Goal: Task Accomplishment & Management: Complete application form

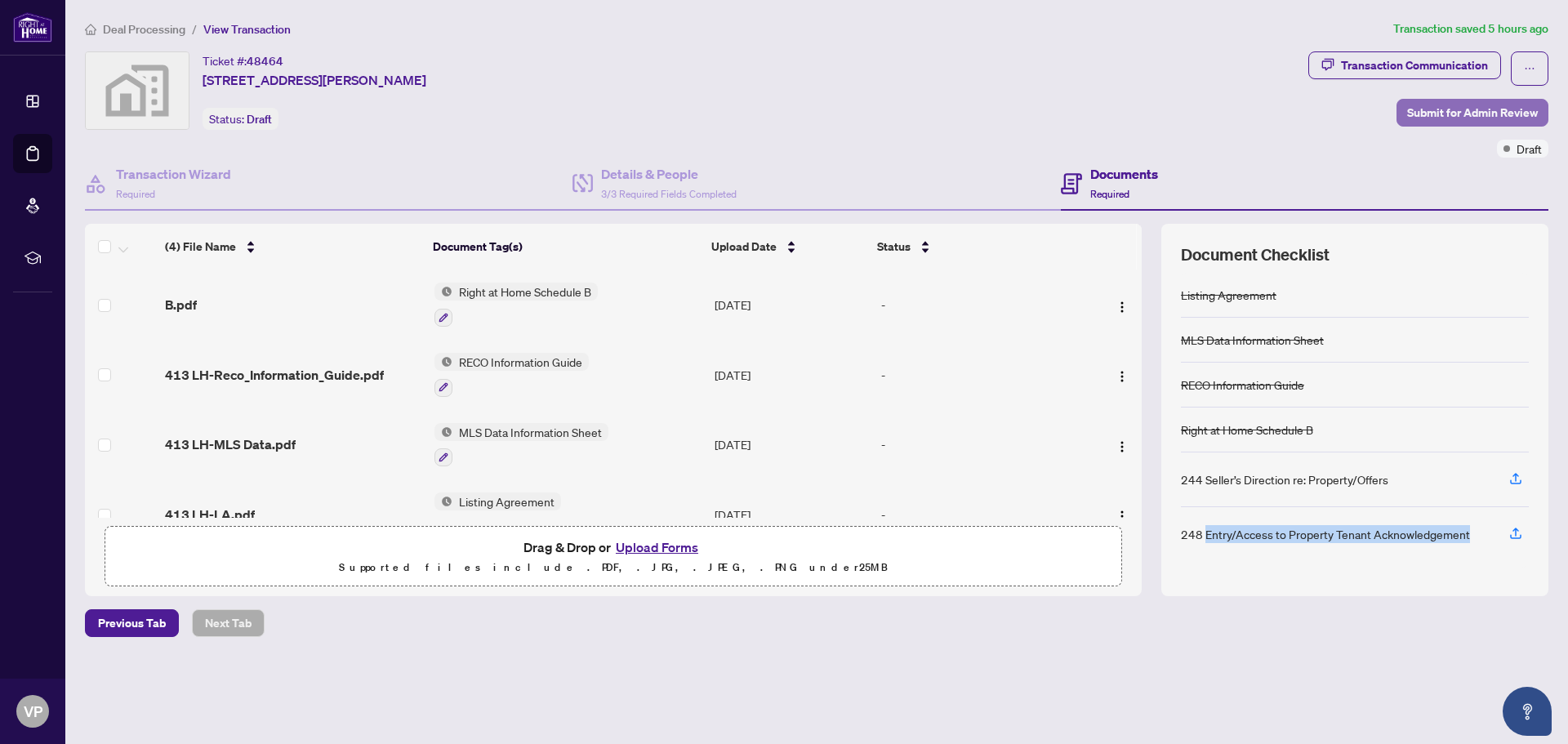
click at [1443, 111] on span "Submit for Admin Review" at bounding box center [1472, 112] width 131 height 26
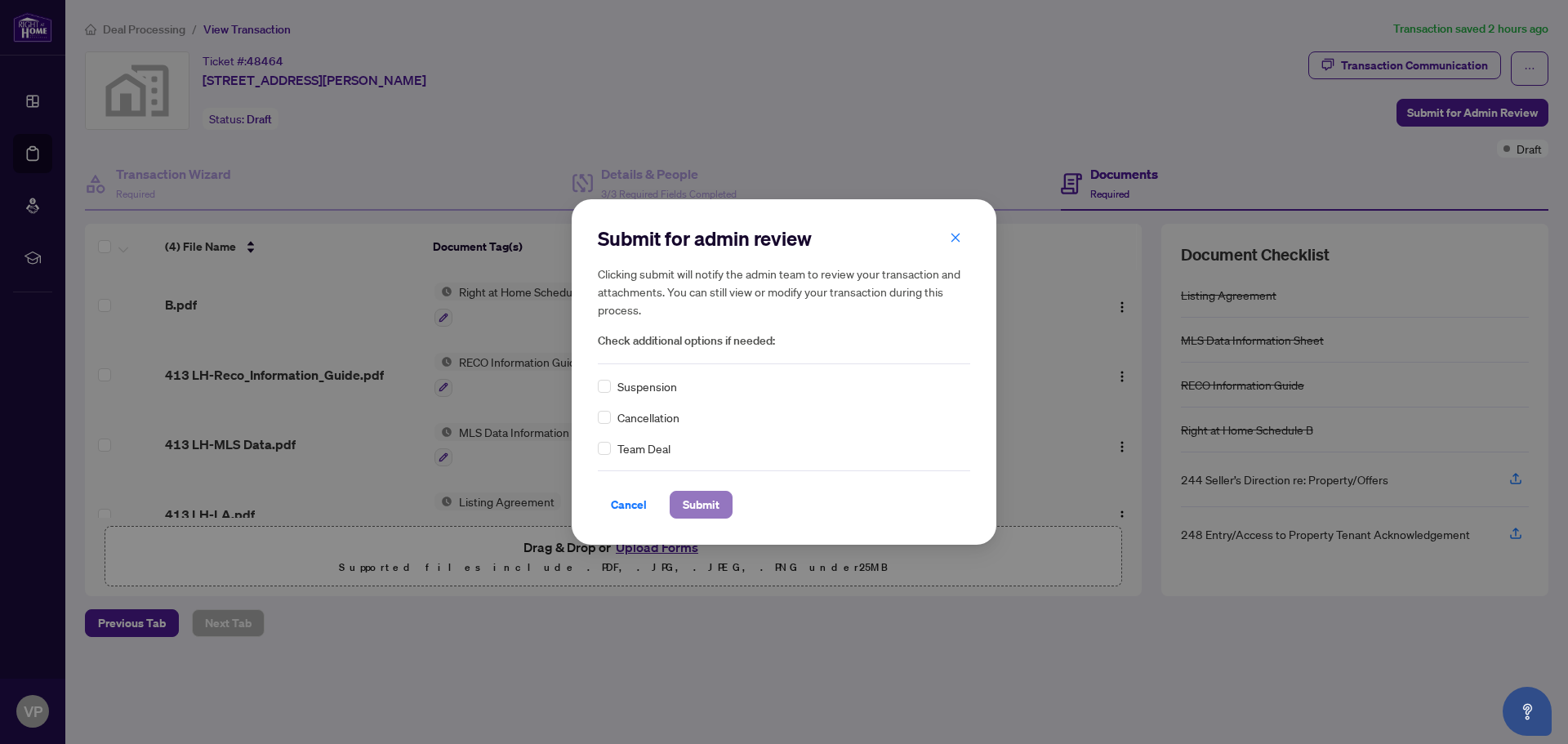
click at [690, 501] on span "Submit" at bounding box center [701, 504] width 37 height 26
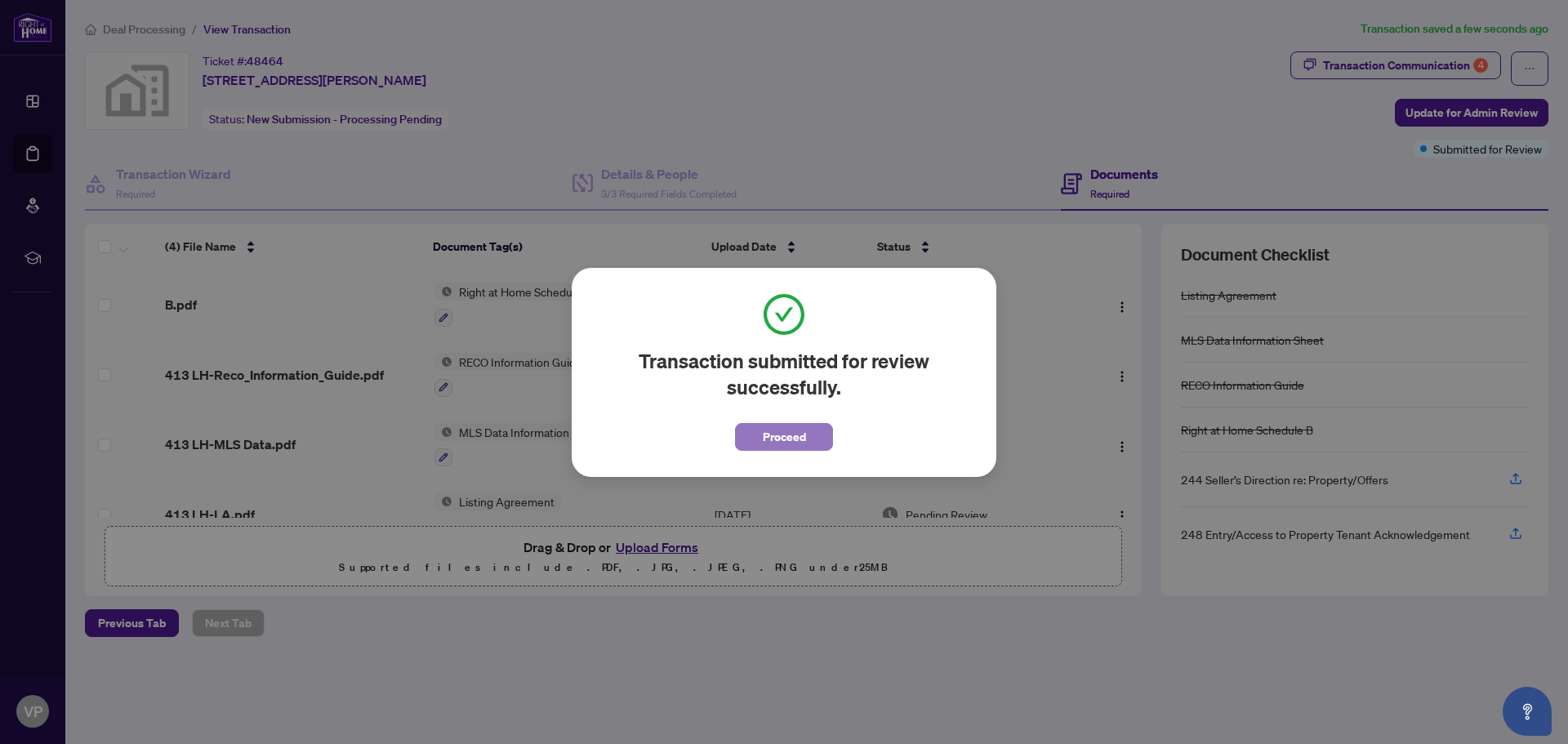
click at [798, 431] on span "Proceed" at bounding box center [784, 436] width 43 height 26
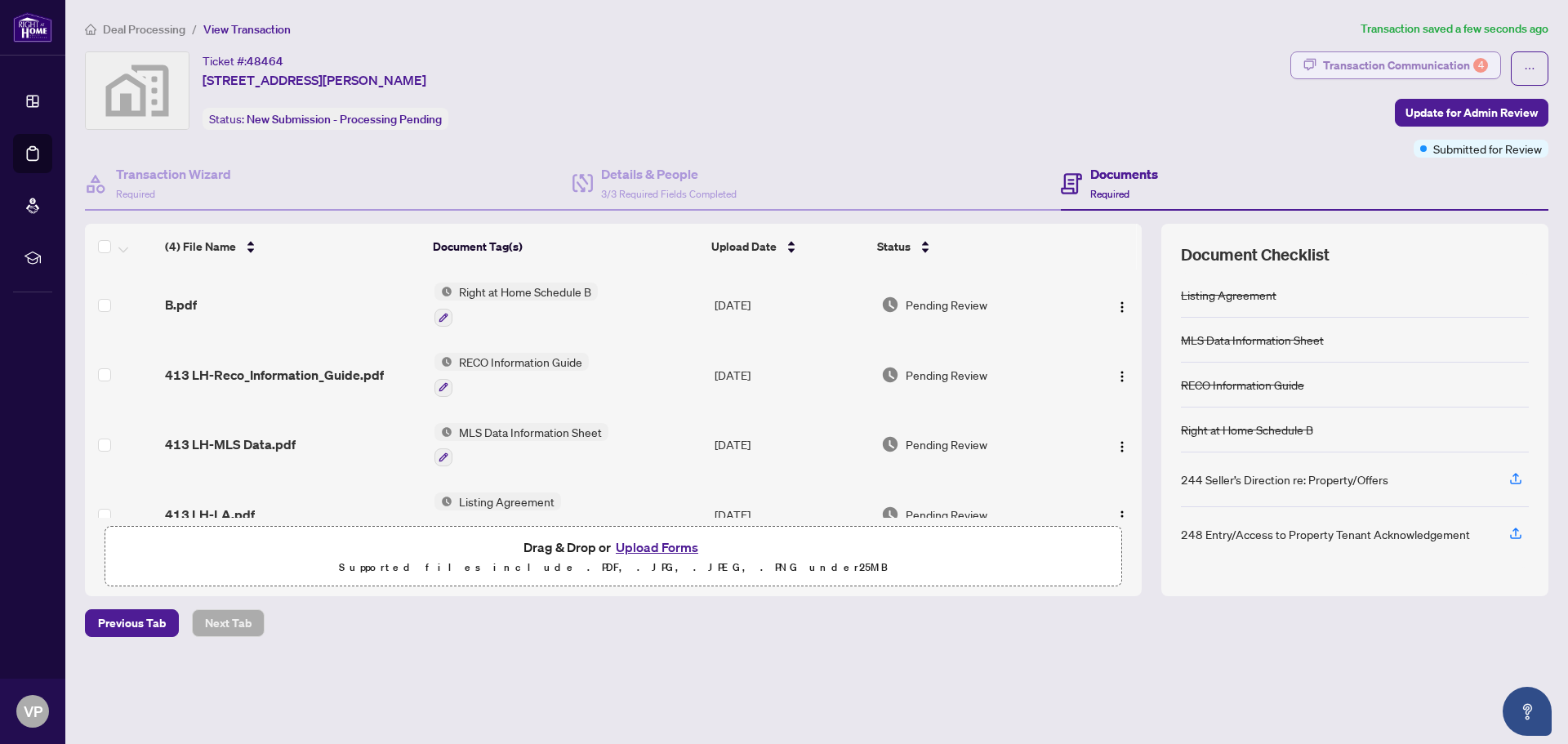
click at [1413, 61] on div "Transaction Communication 4" at bounding box center [1404, 65] width 165 height 26
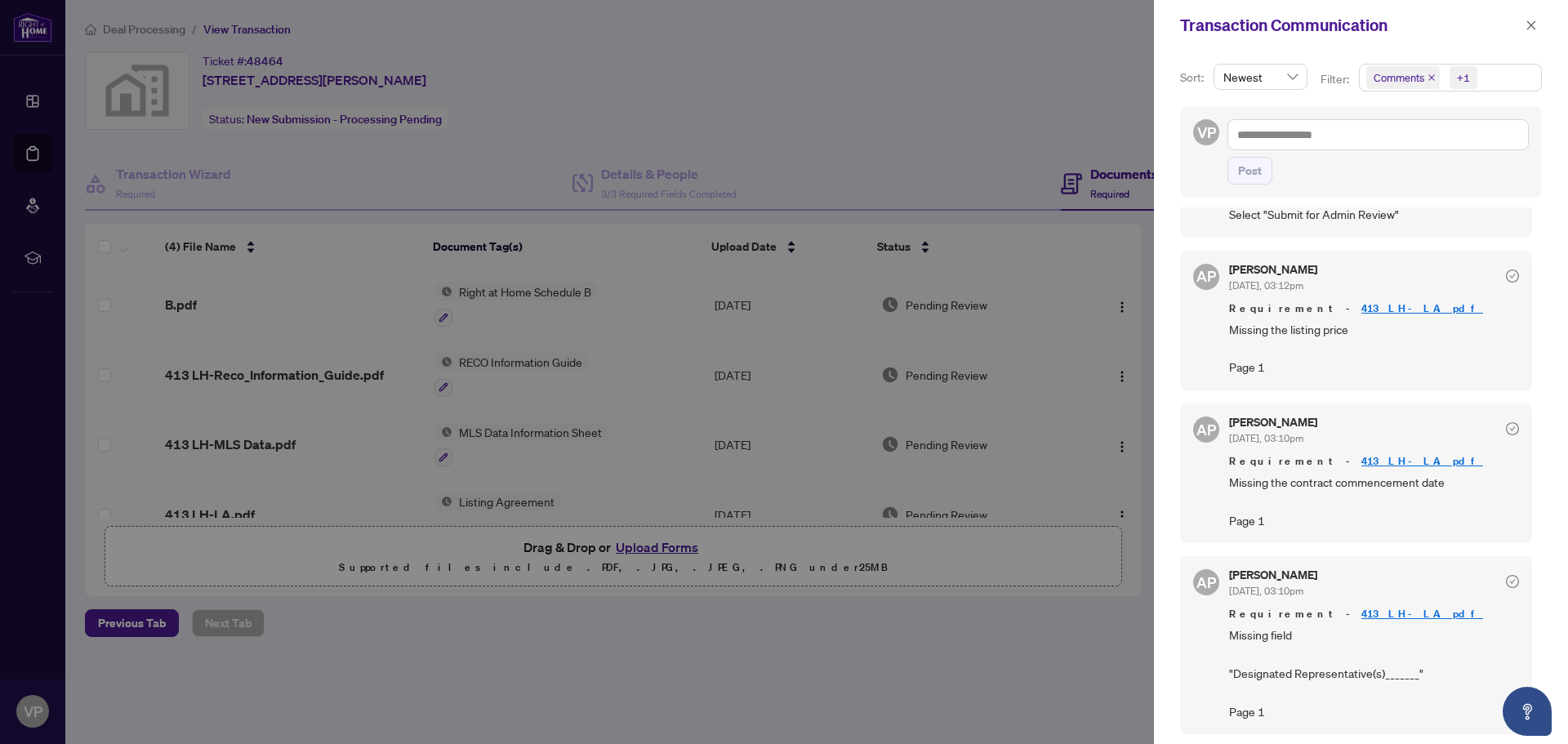
scroll to position [139, 0]
click at [1531, 23] on icon "close" at bounding box center [1531, 25] width 12 height 12
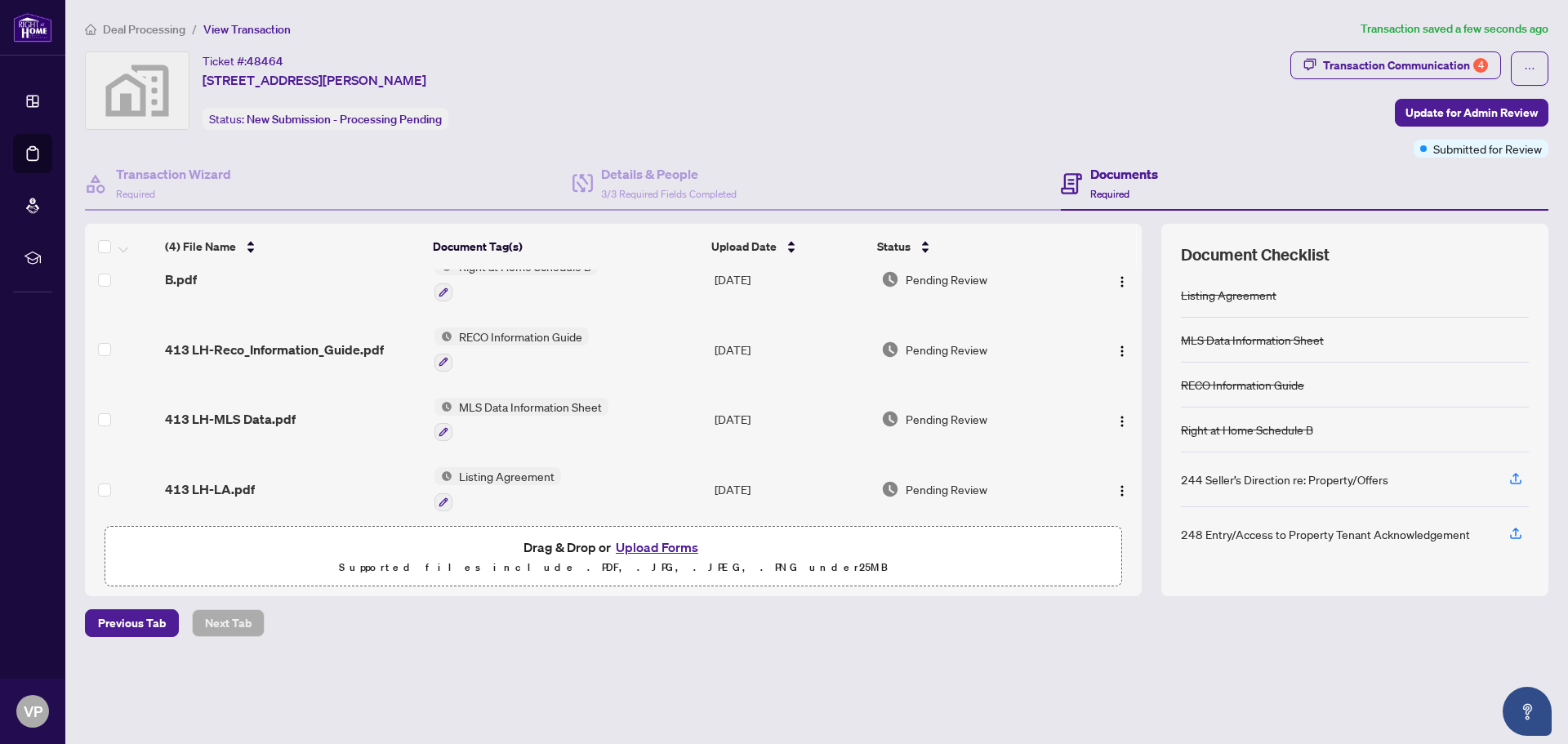
scroll to position [36, 0]
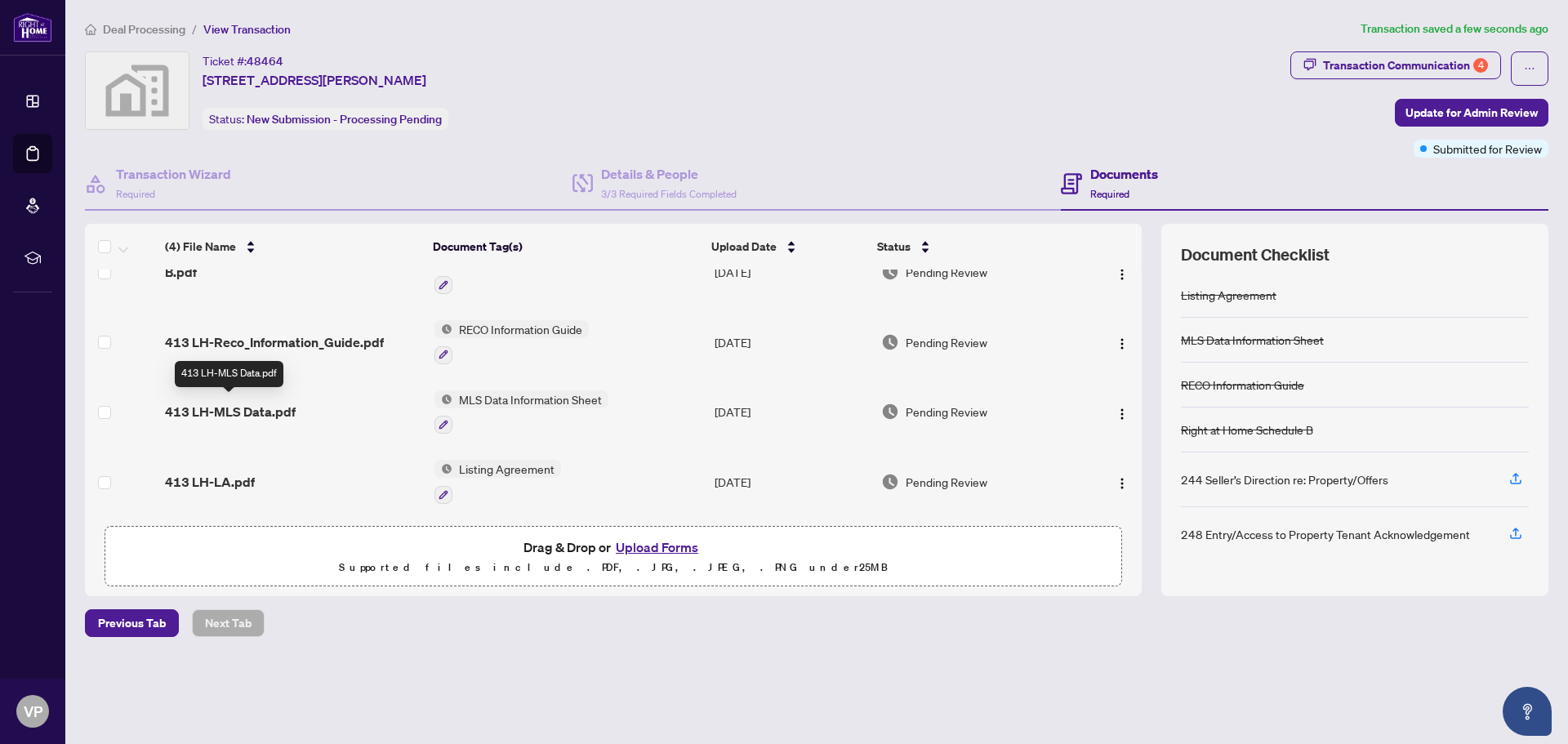
click at [258, 403] on span "413 LH-MLS Data.pdf" at bounding box center [230, 411] width 131 height 19
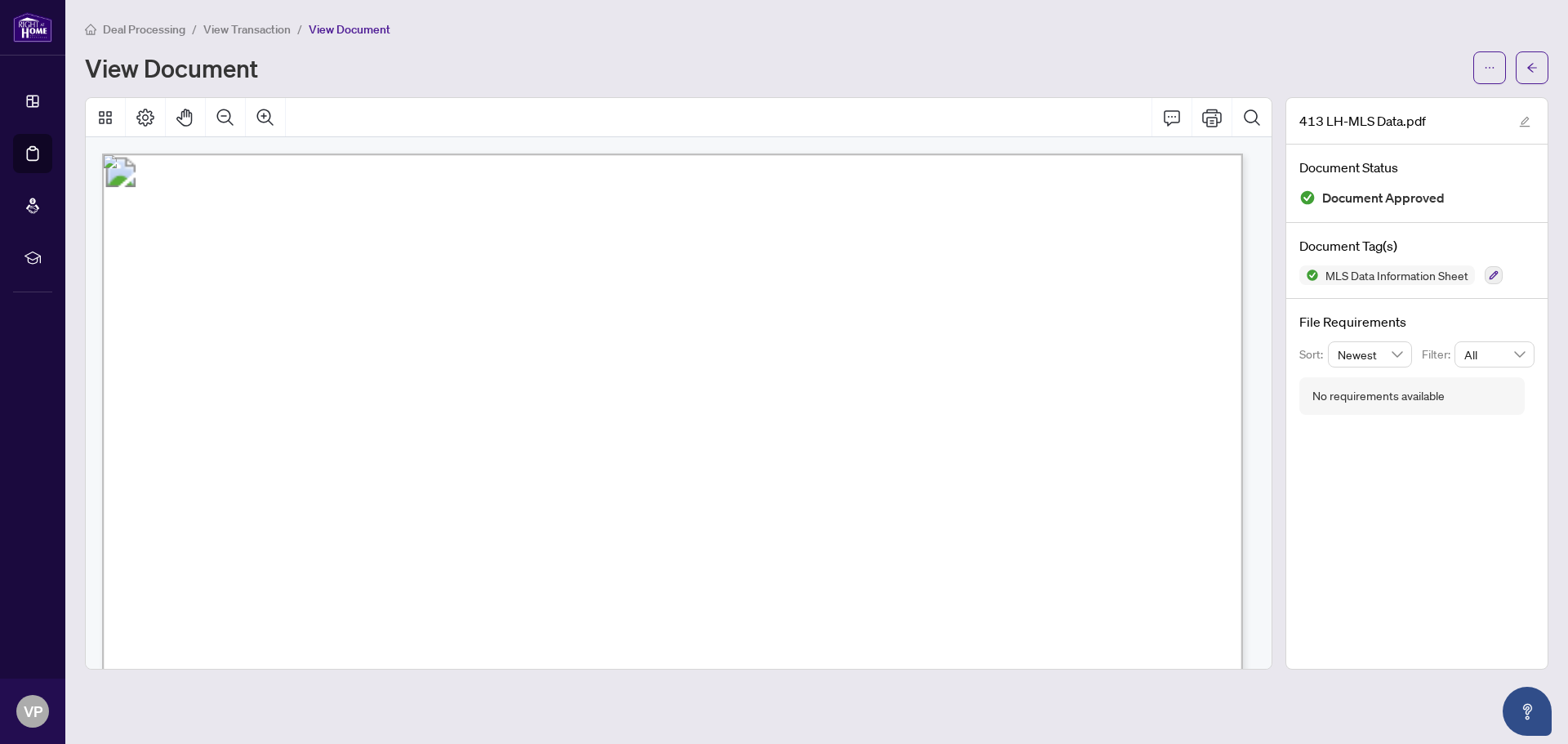
click at [244, 29] on span "View Transaction" at bounding box center [247, 29] width 88 height 15
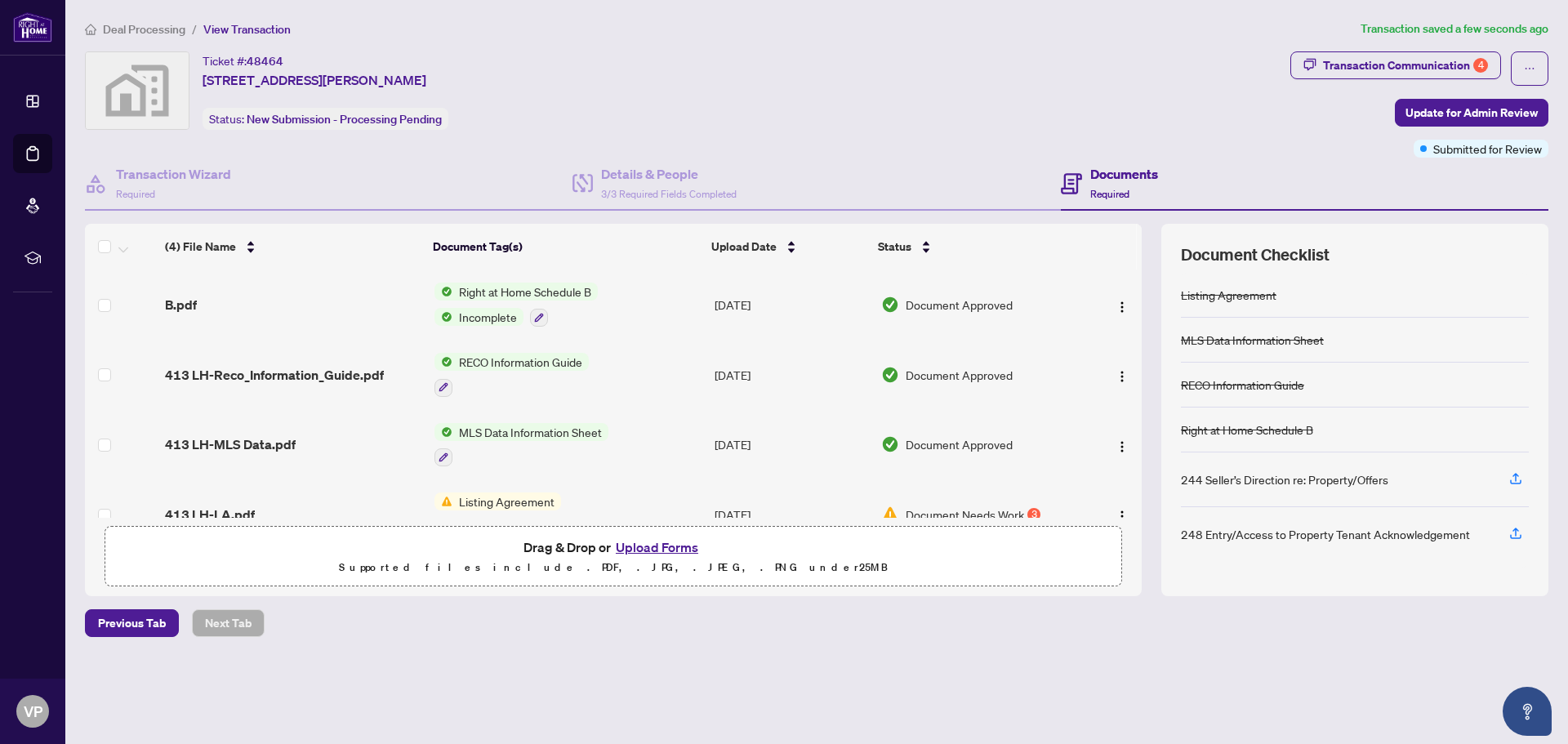
scroll to position [36, 0]
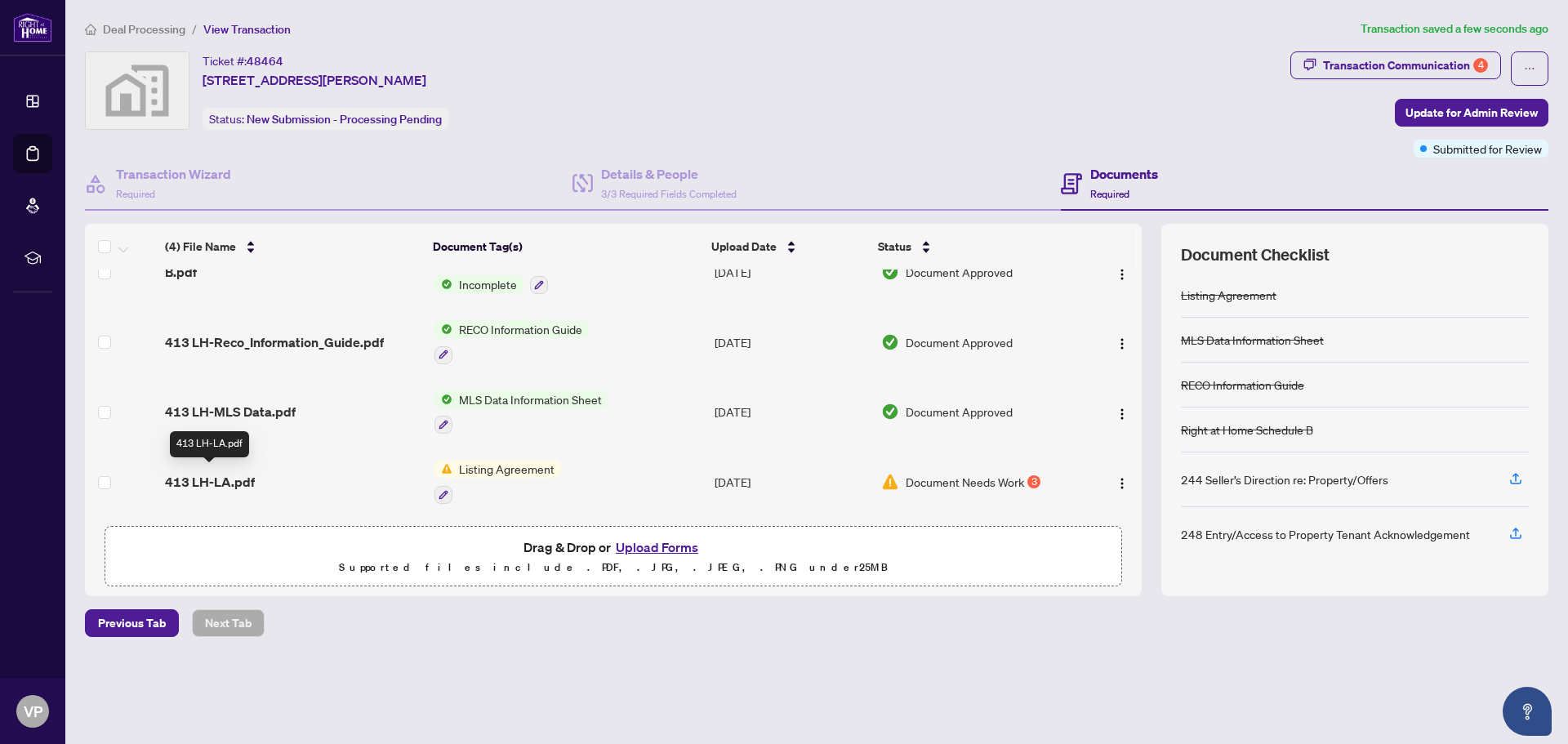
click at [230, 472] on span "413 LH-LA.pdf" at bounding box center [209, 482] width 90 height 19
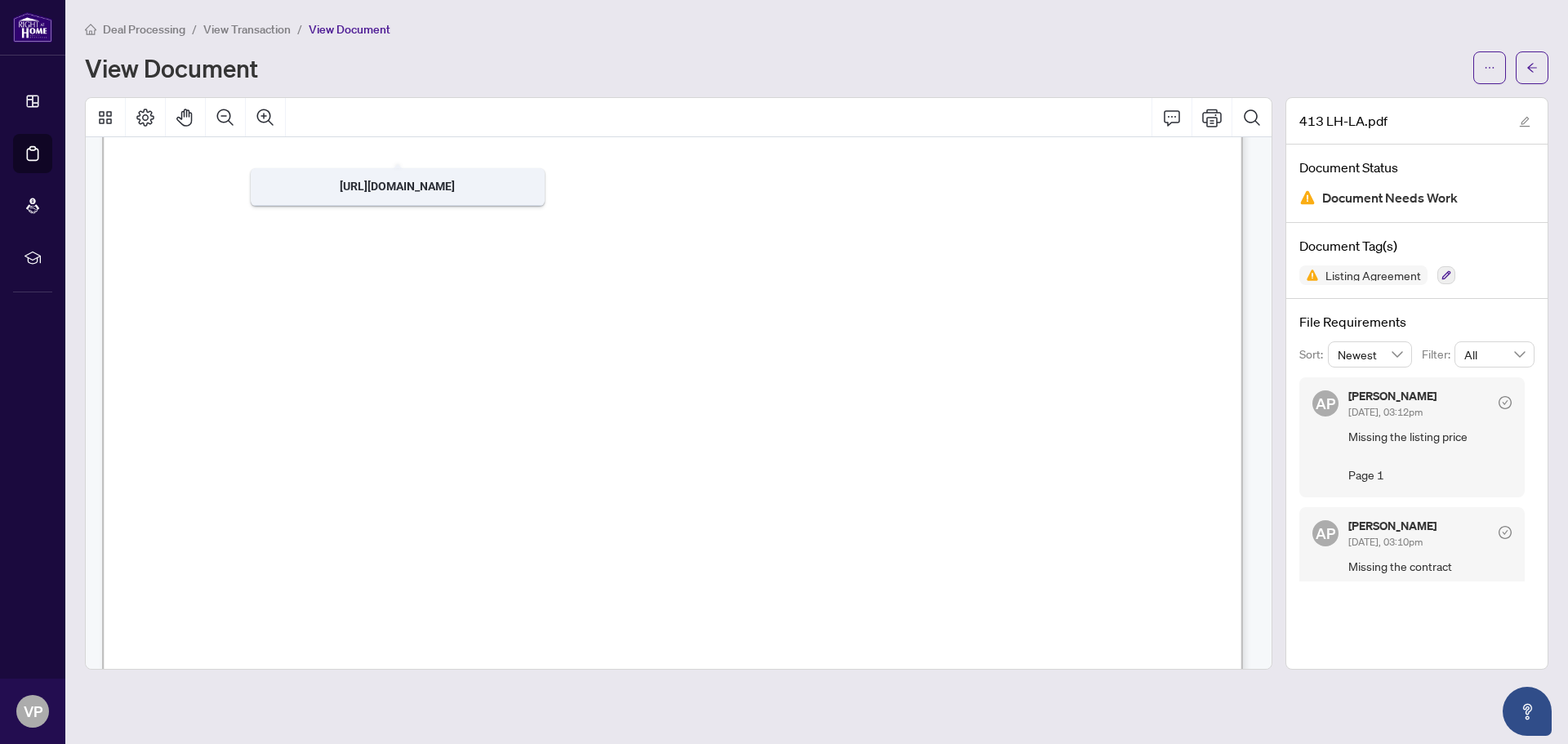
scroll to position [1306, 0]
